Goal: Book appointment/travel/reservation

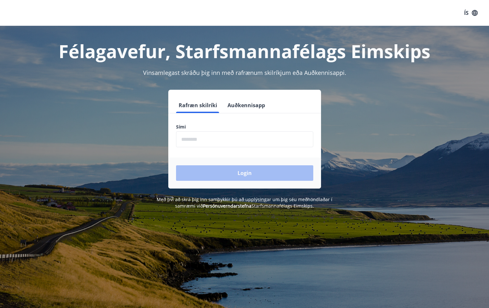
click at [211, 145] on input "phone" at bounding box center [244, 140] width 137 height 16
type input "********"
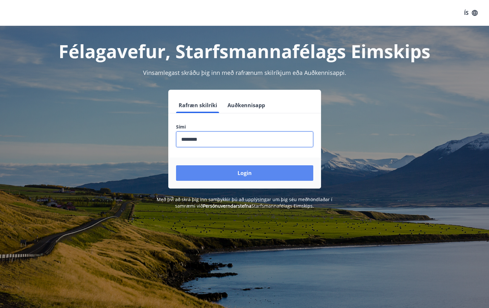
click at [254, 175] on button "Login" at bounding box center [244, 174] width 137 height 16
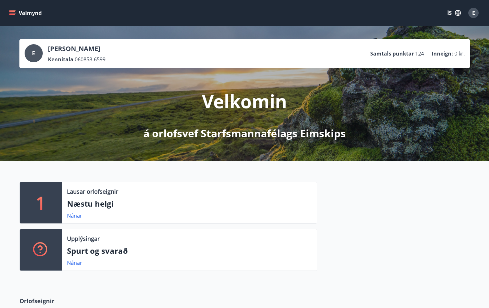
scroll to position [162, 0]
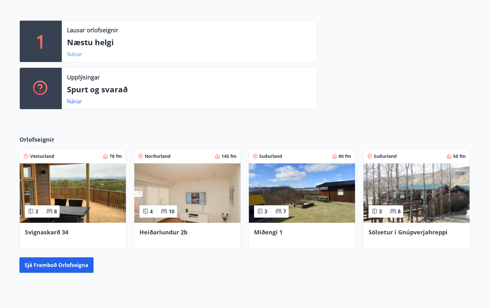
click at [74, 55] on link "Nánar" at bounding box center [74, 54] width 15 height 7
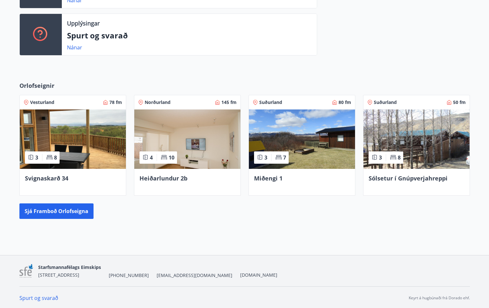
scroll to position [217, 0]
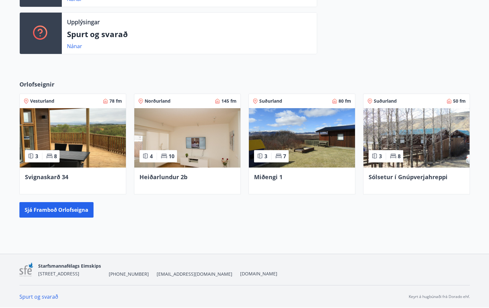
click at [389, 175] on span "Sólsetur í Gnúpverjahreppi" at bounding box center [407, 177] width 79 height 8
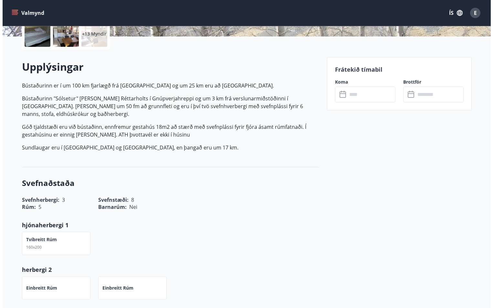
scroll to position [34, 0]
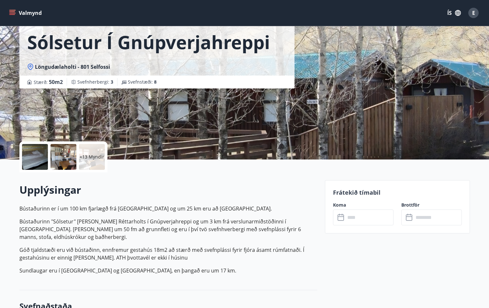
click at [88, 83] on span "Svefnherbergi : 3" at bounding box center [95, 82] width 36 height 6
click at [85, 81] on span "Svefnherbergi : 3" at bounding box center [95, 82] width 36 height 6
drag, startPoint x: 85, startPoint y: 81, endPoint x: 126, endPoint y: 79, distance: 40.5
click at [126, 79] on div "Svefnstæði : 8" at bounding box center [138, 82] width 43 height 8
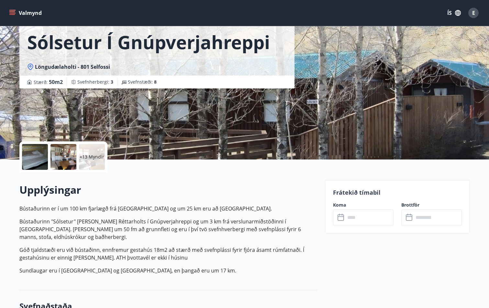
click at [44, 160] on div at bounding box center [35, 157] width 26 height 26
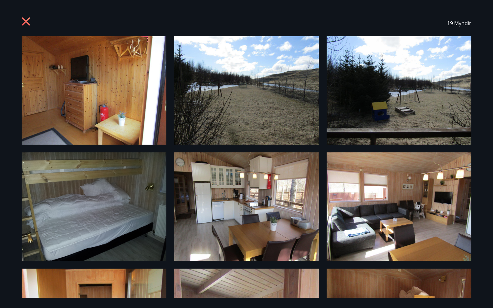
click at [97, 97] on img at bounding box center [94, 90] width 145 height 109
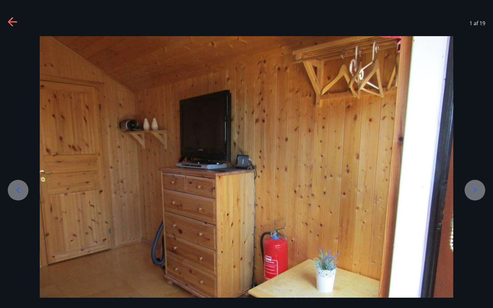
click at [97, 98] on img at bounding box center [247, 191] width 414 height 310
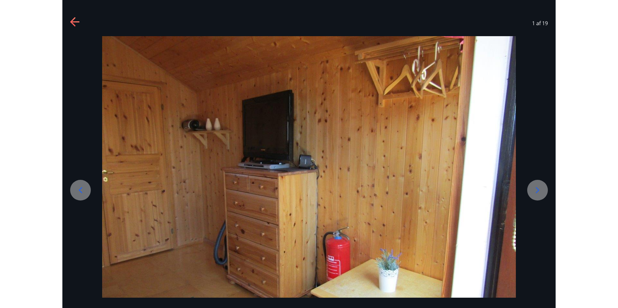
scroll to position [26, 0]
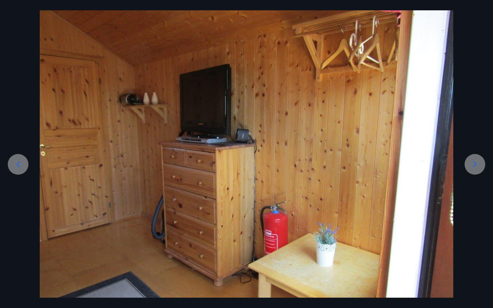
click at [478, 164] on icon at bounding box center [475, 164] width 10 height 10
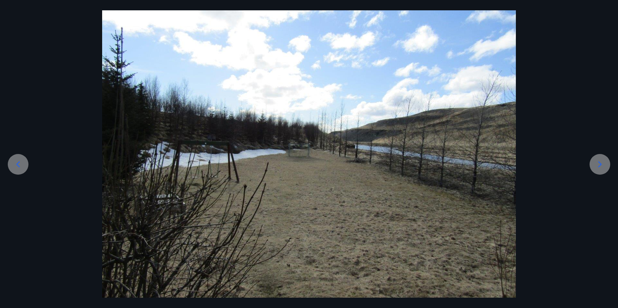
click at [493, 164] on div at bounding box center [600, 164] width 21 height 21
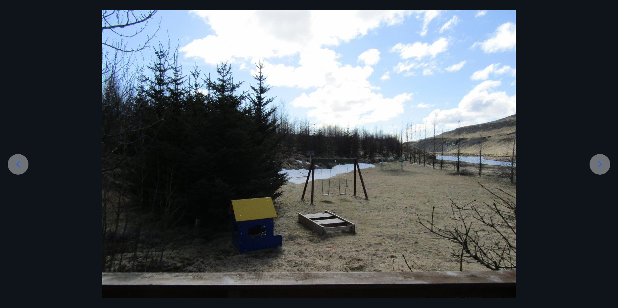
click at [493, 164] on div at bounding box center [600, 164] width 21 height 21
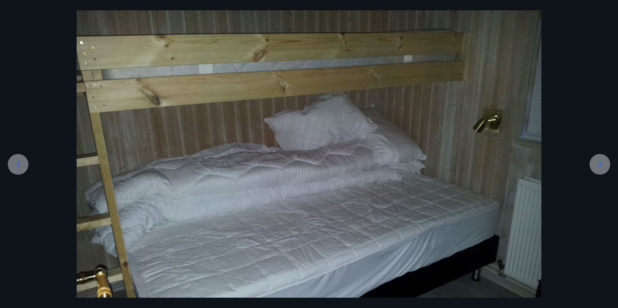
click at [493, 164] on div at bounding box center [600, 164] width 21 height 21
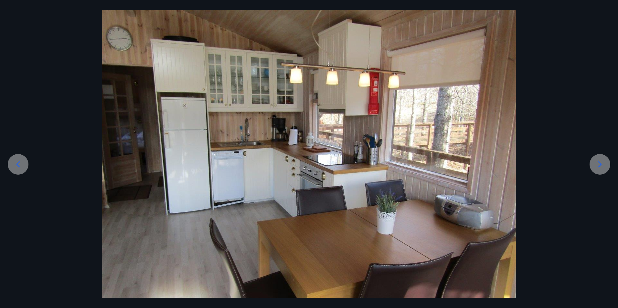
click at [493, 164] on div at bounding box center [600, 164] width 21 height 21
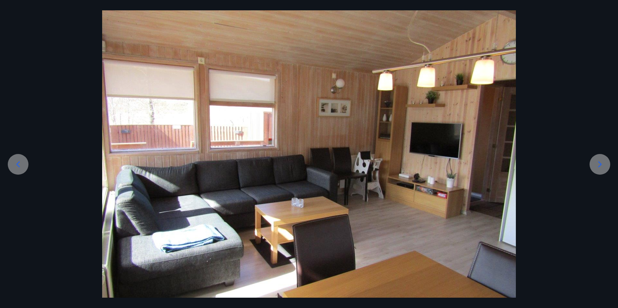
click at [493, 164] on div at bounding box center [600, 164] width 21 height 21
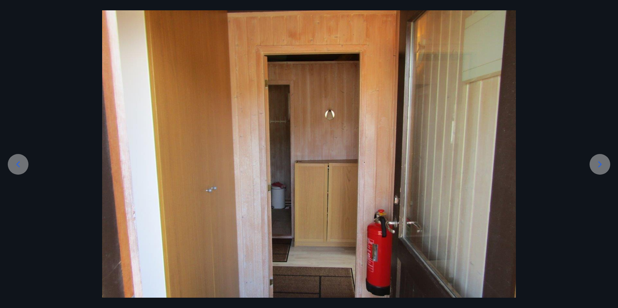
click at [493, 164] on div at bounding box center [600, 164] width 21 height 21
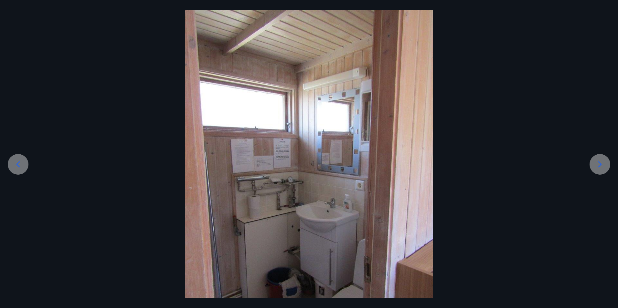
click at [493, 165] on icon at bounding box center [600, 164] width 10 height 10
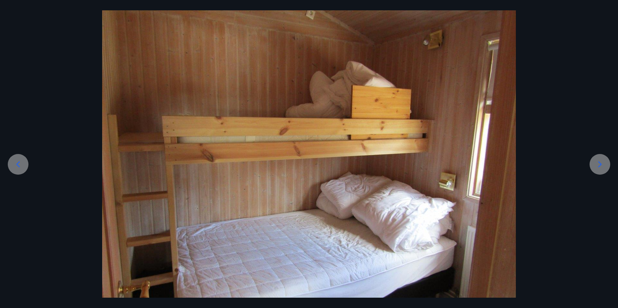
click at [493, 165] on icon at bounding box center [600, 164] width 10 height 10
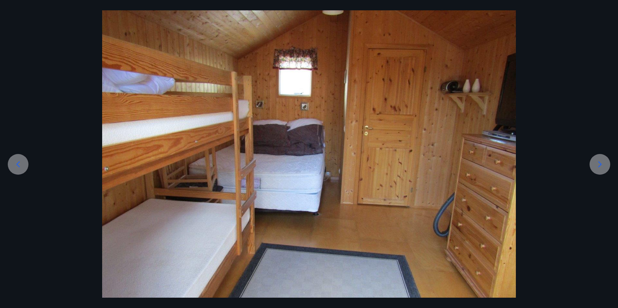
click at [493, 166] on icon at bounding box center [600, 164] width 10 height 10
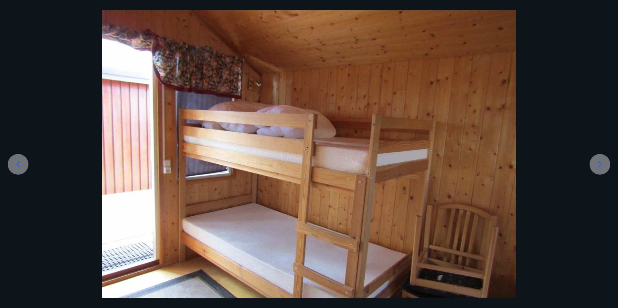
click at [493, 166] on icon at bounding box center [600, 164] width 10 height 10
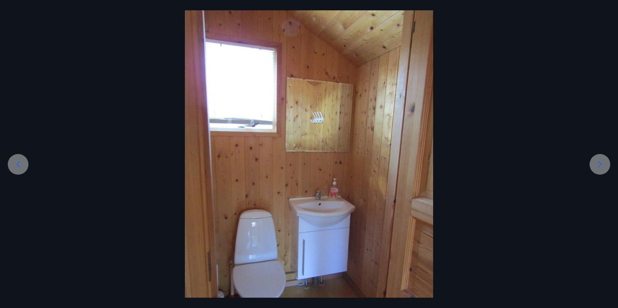
click at [493, 166] on icon at bounding box center [600, 164] width 10 height 10
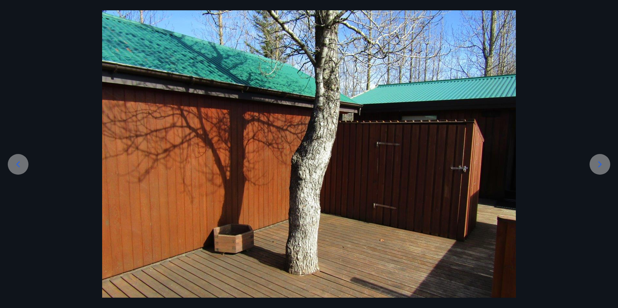
click at [493, 166] on icon at bounding box center [600, 164] width 10 height 10
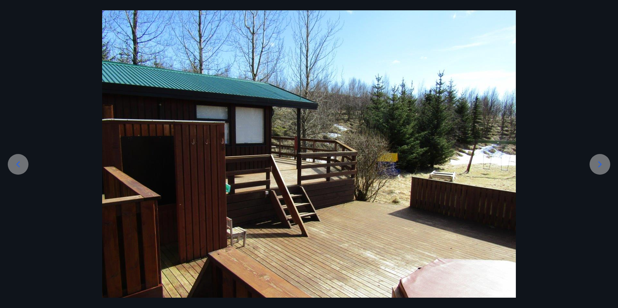
click at [493, 166] on icon at bounding box center [600, 164] width 10 height 10
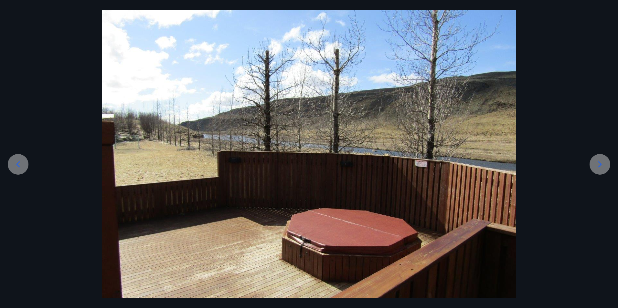
click at [493, 166] on icon at bounding box center [600, 164] width 10 height 10
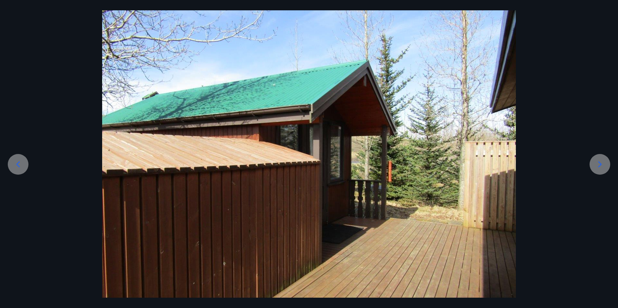
click at [493, 166] on icon at bounding box center [600, 164] width 10 height 10
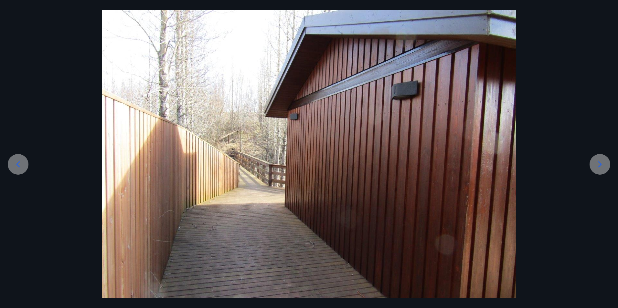
click at [493, 166] on icon at bounding box center [600, 164] width 10 height 10
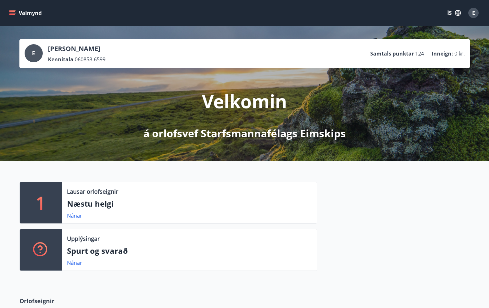
click at [459, 224] on div at bounding box center [393, 229] width 153 height 94
